Goal: Find specific page/section: Find specific page/section

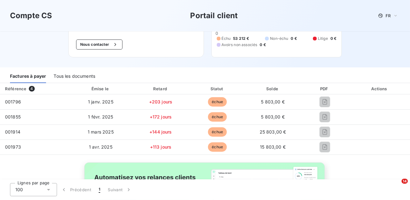
scroll to position [57, 0]
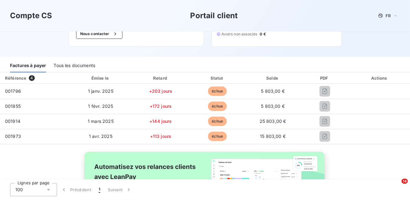
click at [68, 67] on div "Tous les documents" at bounding box center [75, 65] width 42 height 13
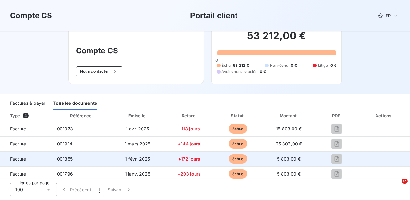
scroll to position [18, 0]
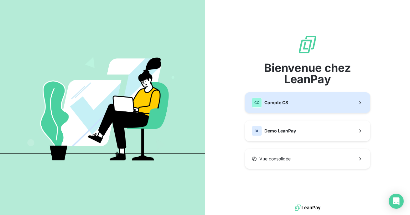
click at [292, 100] on button "CC Compte CS" at bounding box center [307, 102] width 125 height 21
